Goal: Task Accomplishment & Management: Complete application form

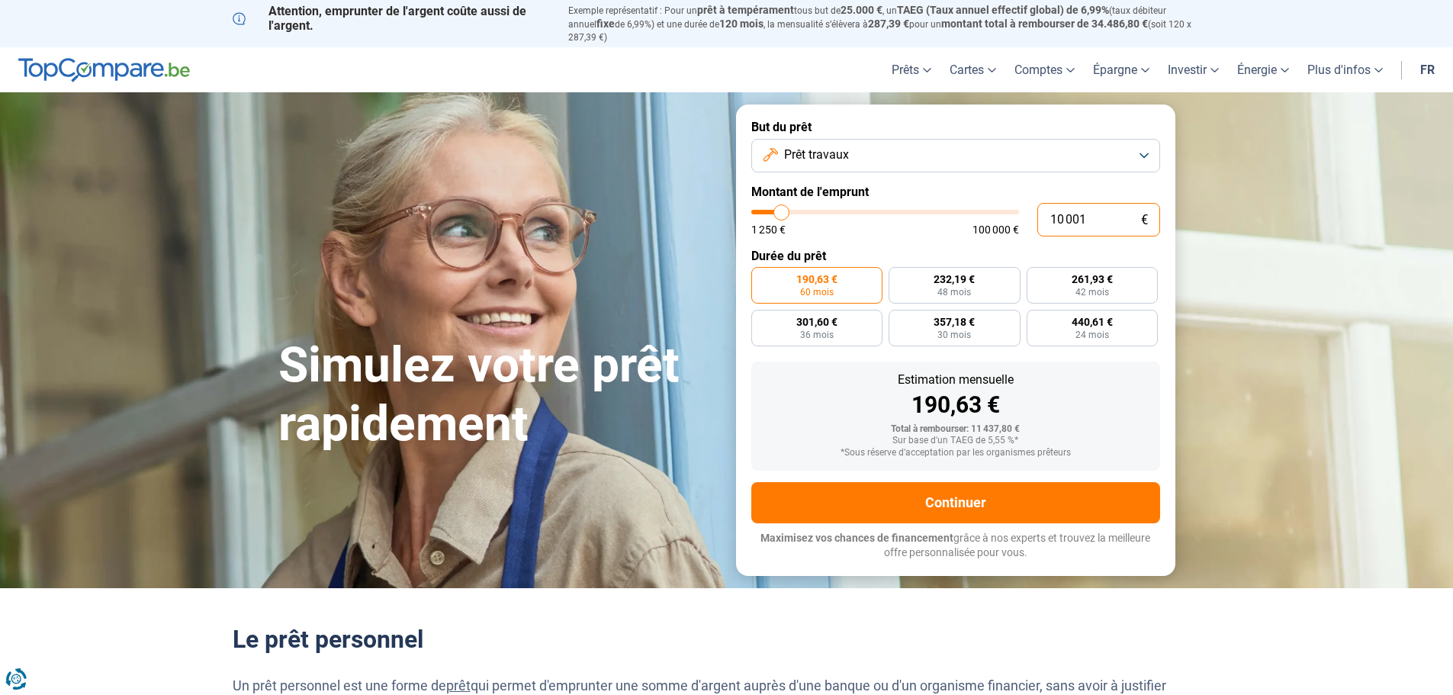
click at [1087, 211] on input "10 001" at bounding box center [1099, 220] width 123 height 34
type input "1 000"
type input "1250"
type input "100"
type input "1250"
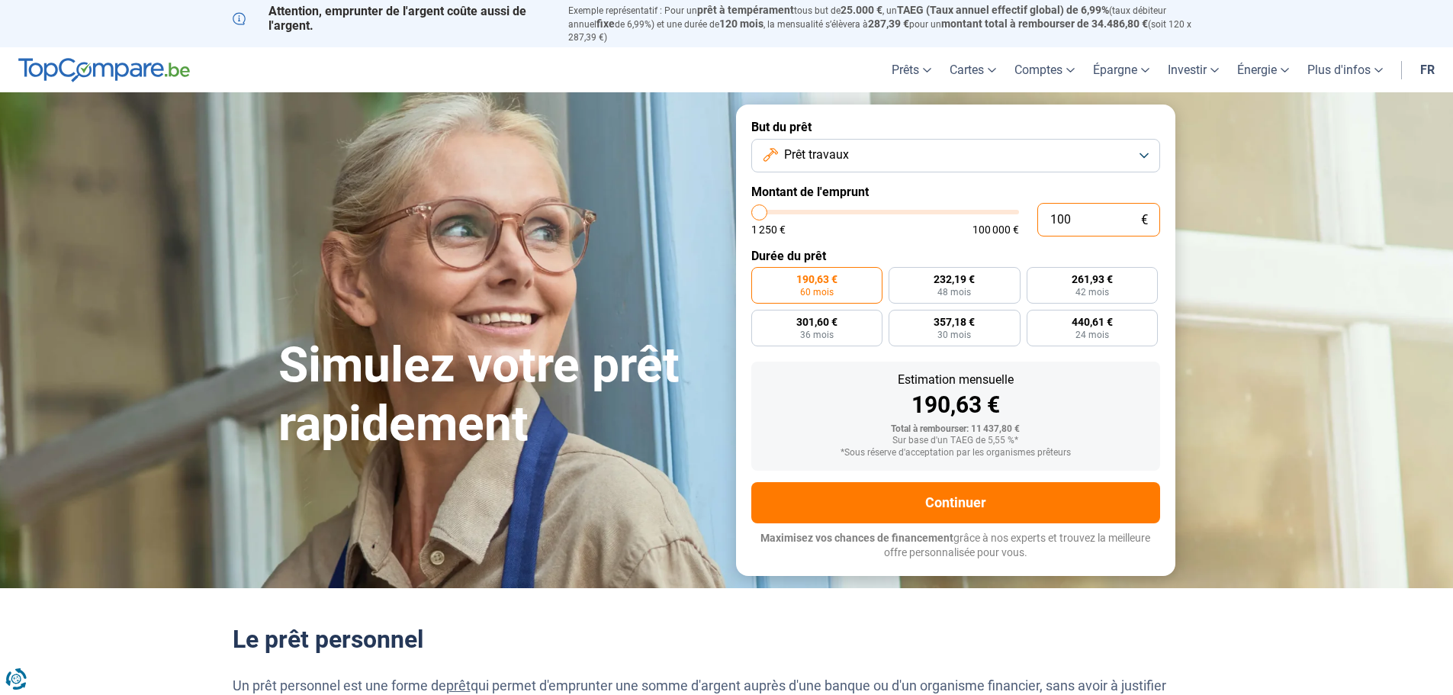
type input "10"
type input "1250"
type input "1"
type input "1250"
type input "0"
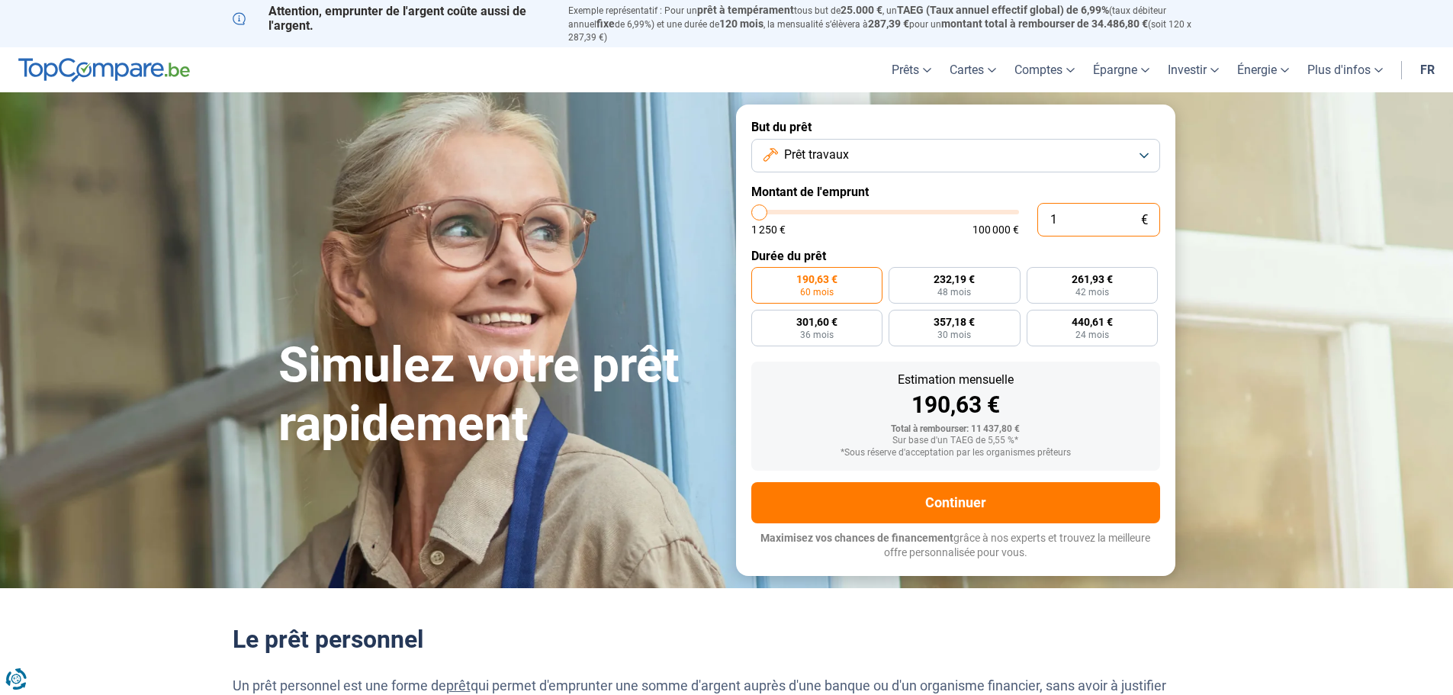
type input "1250"
type input "1"
type input "1250"
type input "10"
type input "1250"
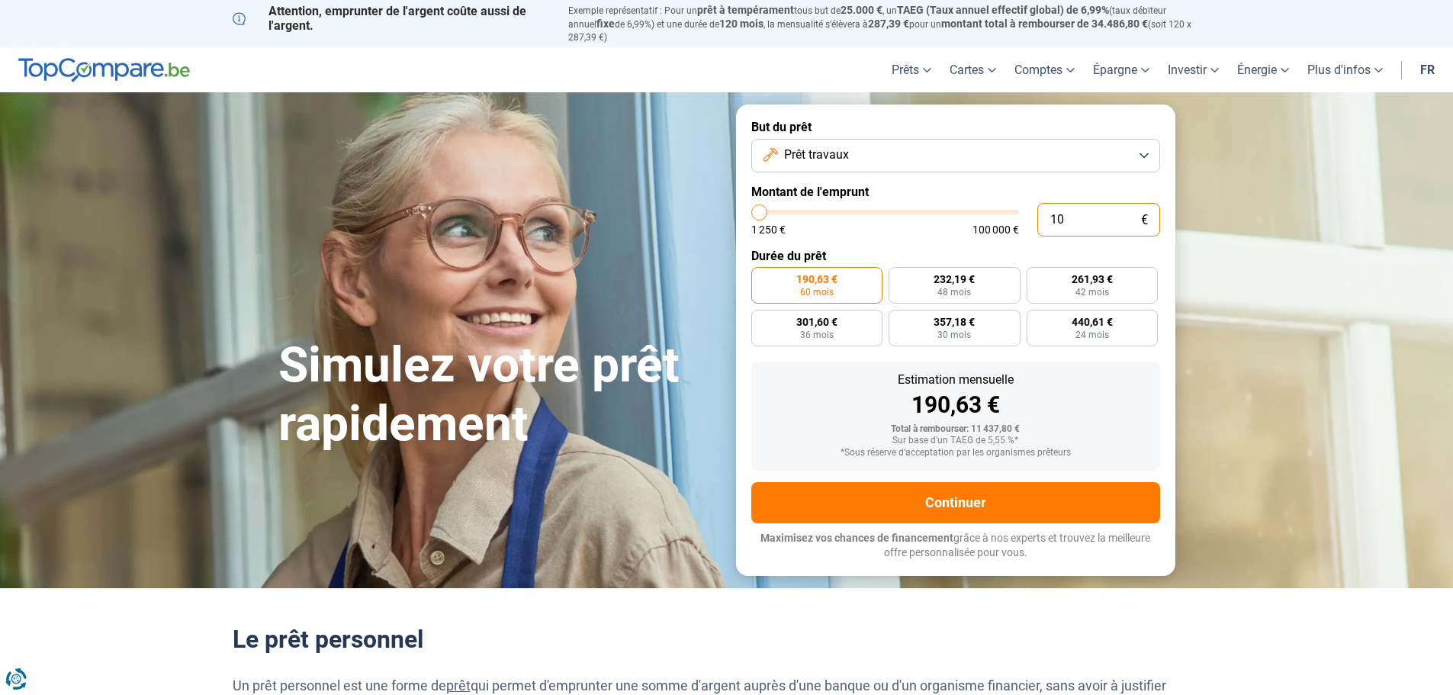
type input "100"
type input "1250"
type input "1 000"
type input "1250"
type input "10 000"
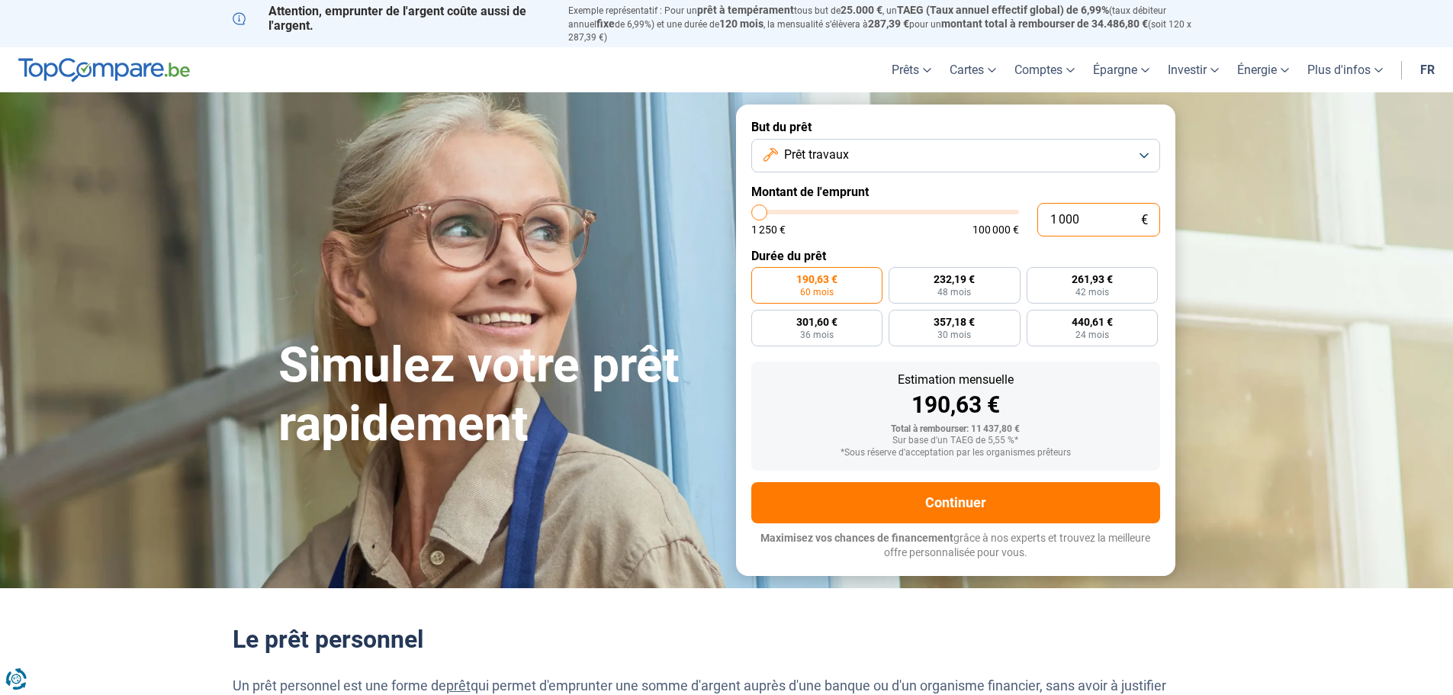
type input "10000"
radio input "true"
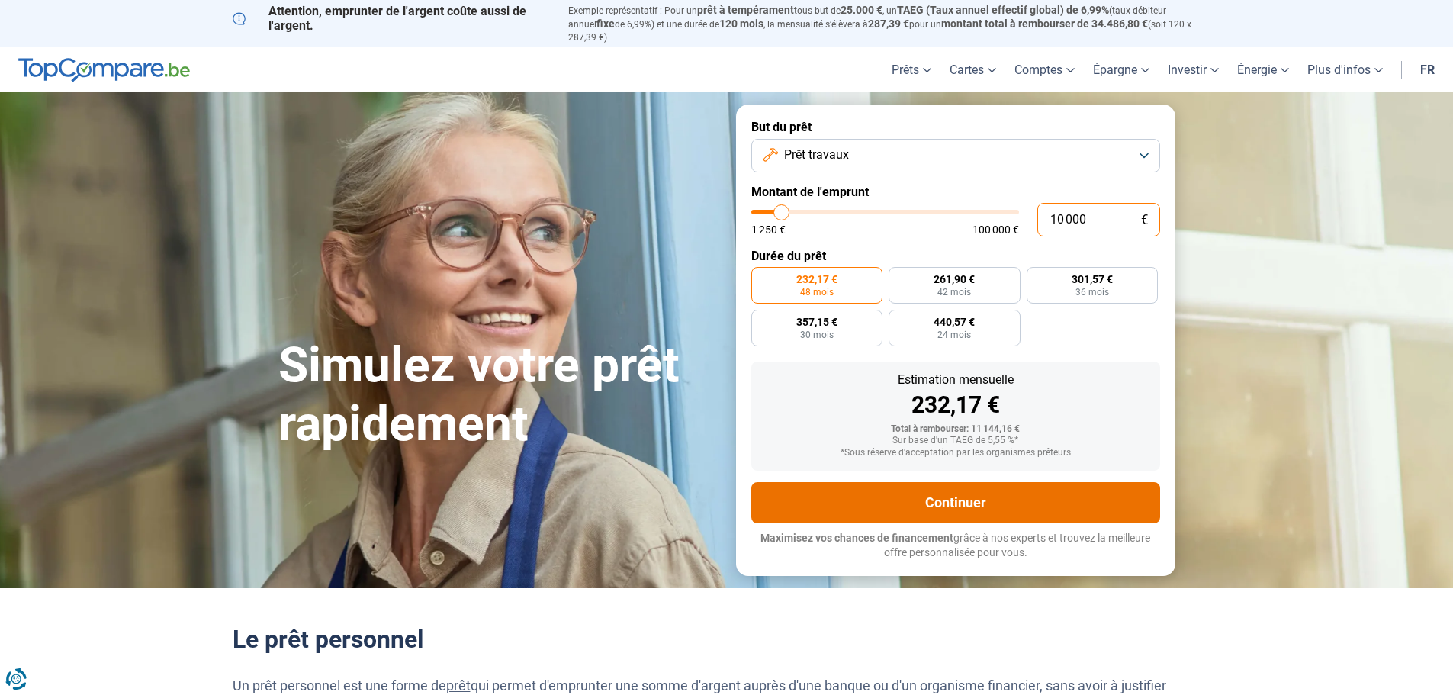
type input "10 000"
click at [942, 486] on button "Continuer" at bounding box center [956, 502] width 409 height 41
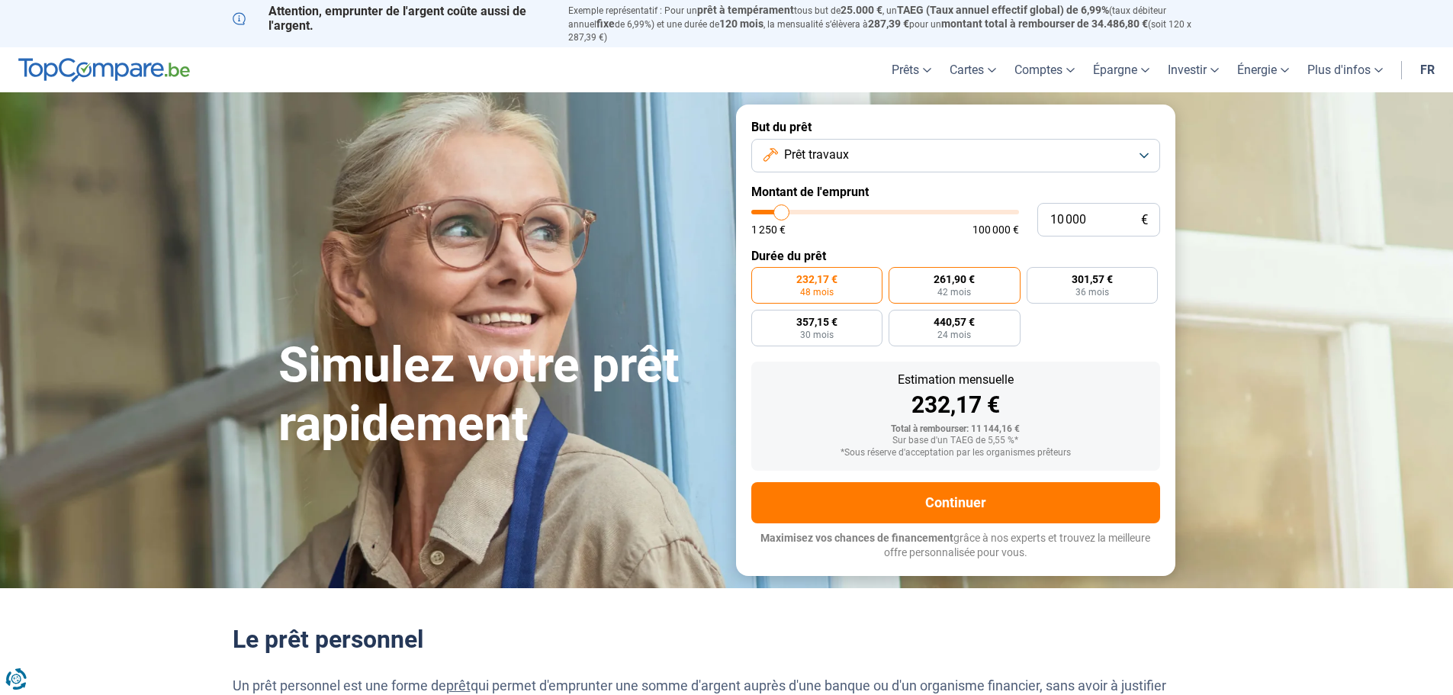
scroll to position [76, 0]
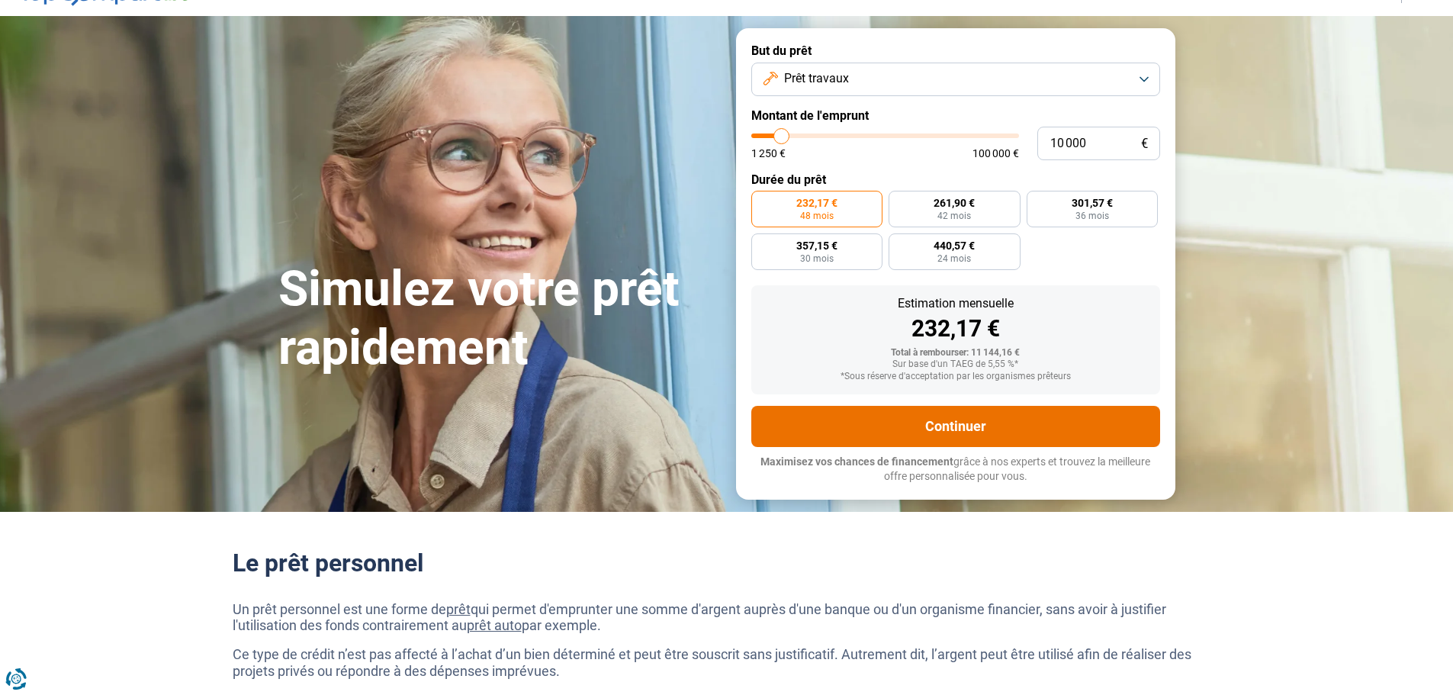
click at [988, 411] on button "Continuer" at bounding box center [956, 426] width 409 height 41
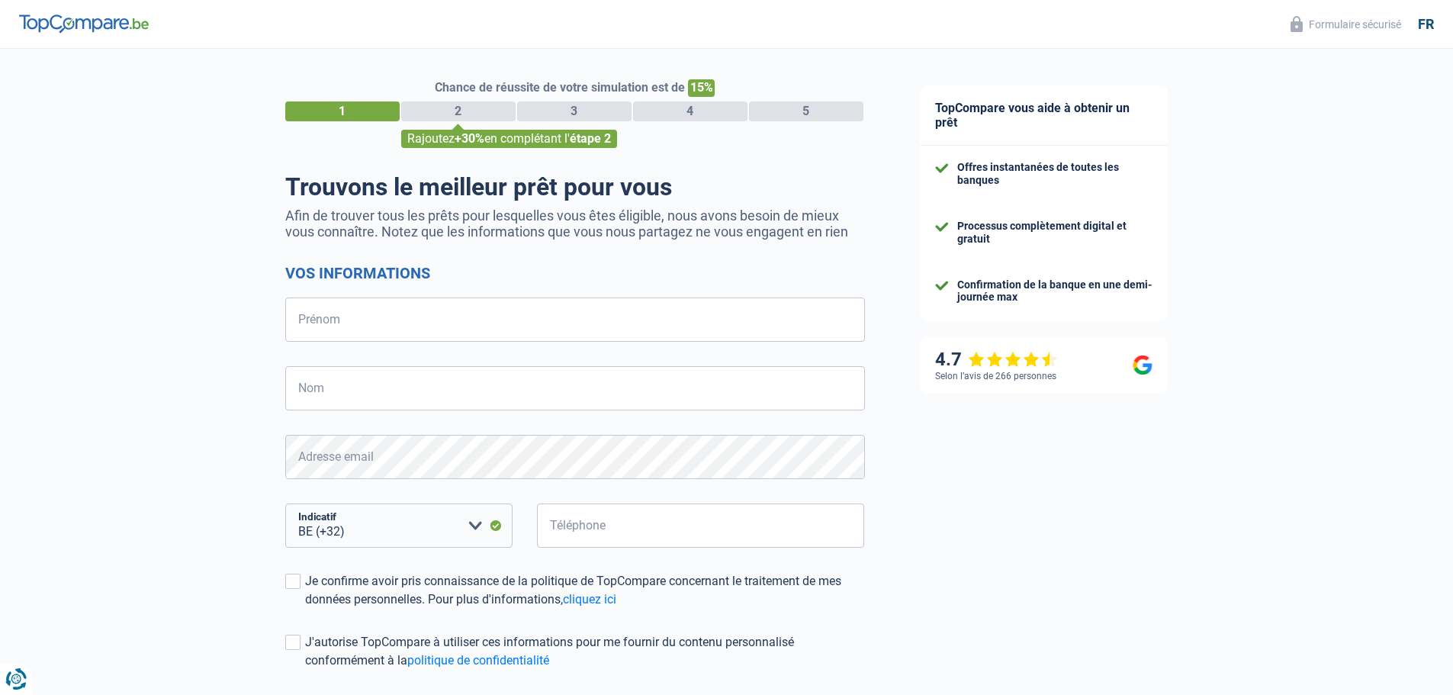
select select "32"
click at [517, 320] on input "Prénom" at bounding box center [575, 320] width 580 height 44
type input "séver"
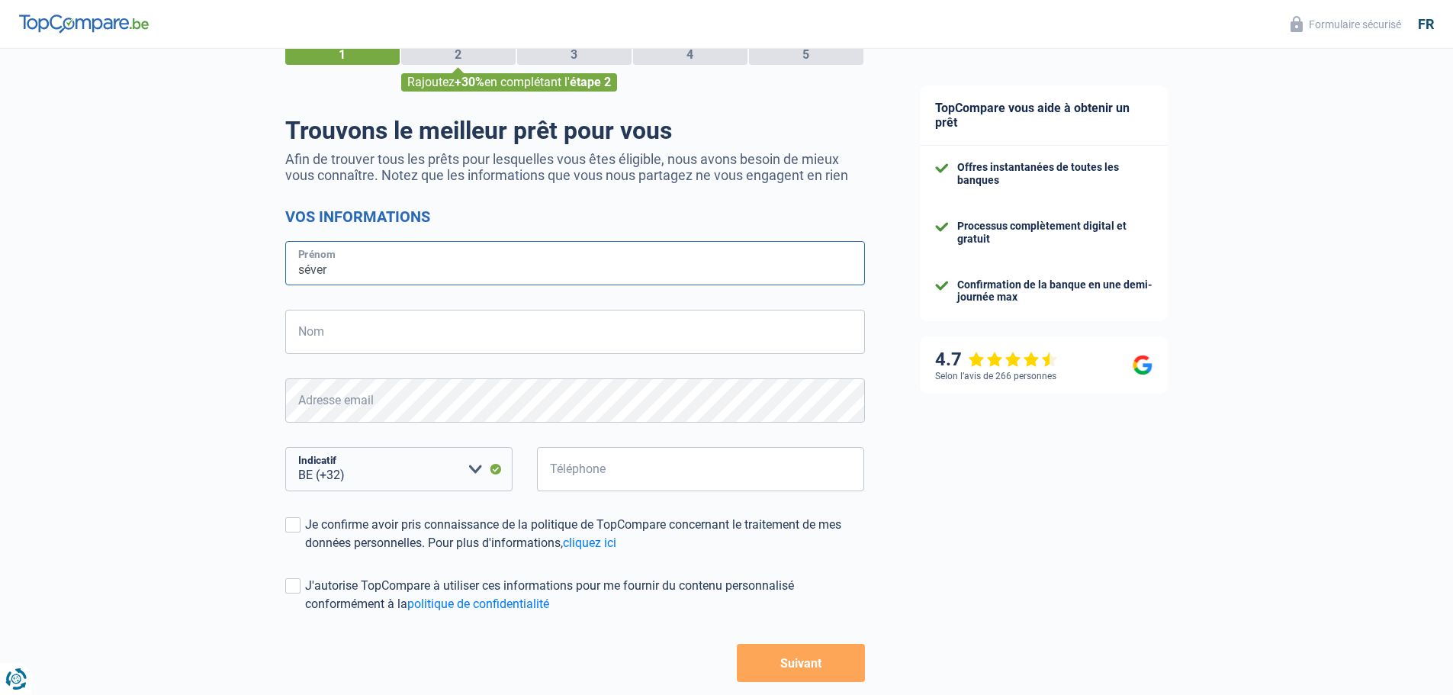
scroll to position [134, 0]
